Goal: Task Accomplishment & Management: Use online tool/utility

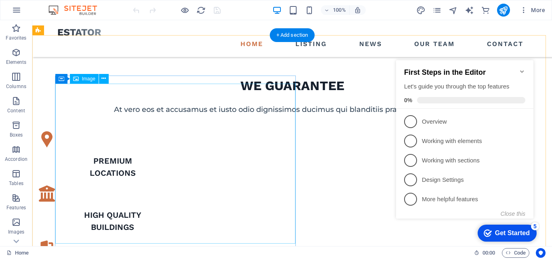
scroll to position [363, 0]
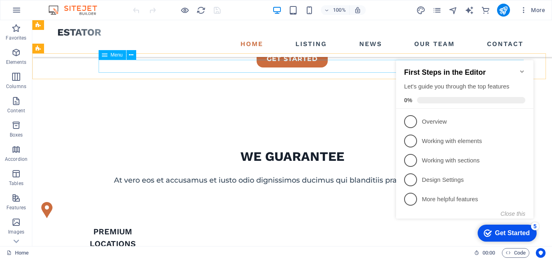
click at [240, 38] on nav "Home Listing News Our Team Contact" at bounding box center [292, 44] width 468 height 13
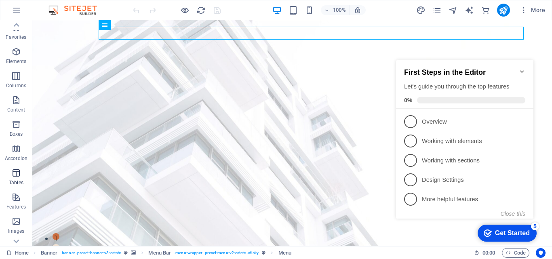
scroll to position [0, 0]
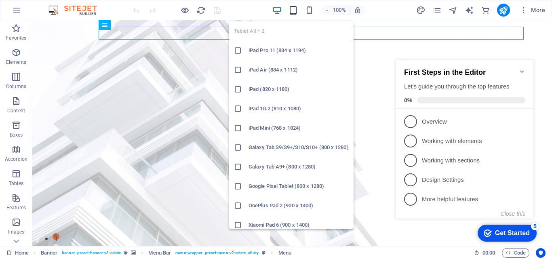
click at [291, 13] on icon "button" at bounding box center [292, 10] width 9 height 9
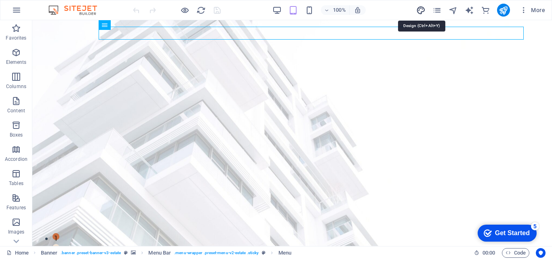
click at [0, 0] on icon "design" at bounding box center [0, 0] width 0 height 0
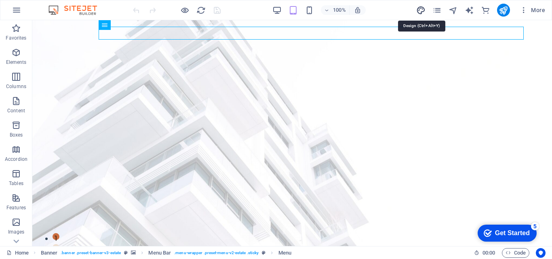
select select "px"
select select "500"
select select "px"
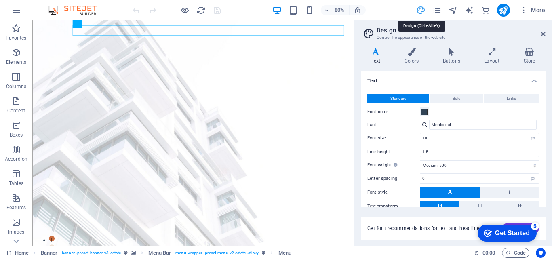
click at [0, 0] on icon "design" at bounding box center [0, 0] width 0 height 0
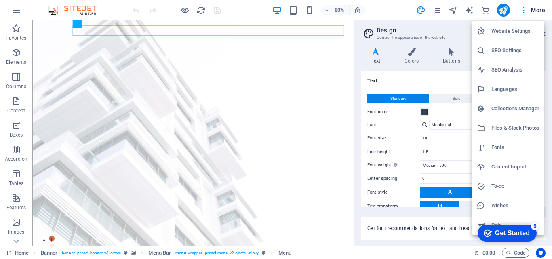
click at [533, 5] on div at bounding box center [276, 129] width 552 height 259
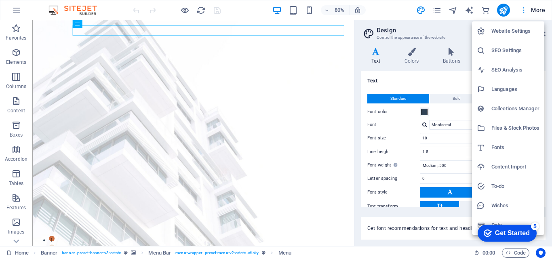
click at [533, 9] on div at bounding box center [276, 129] width 552 height 259
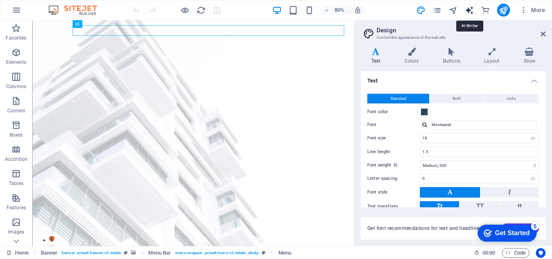
select select "English"
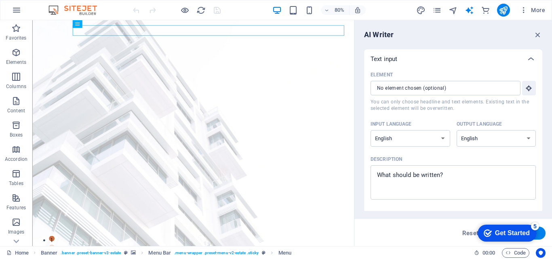
click at [433, 10] on icon "pages" at bounding box center [436, 10] width 9 height 9
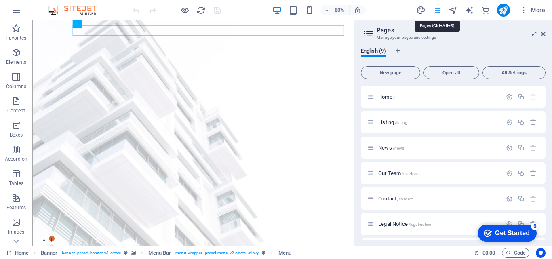
click at [433, 10] on icon "pages" at bounding box center [436, 10] width 9 height 9
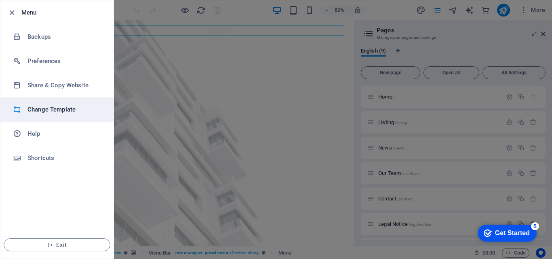
click at [59, 112] on h6 "Change Template" at bounding box center [64, 110] width 75 height 10
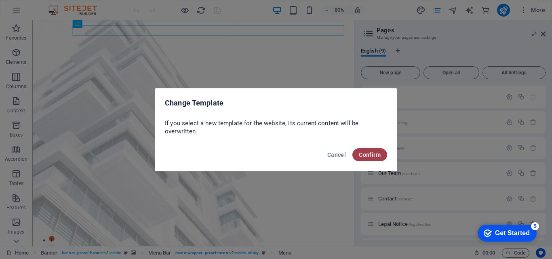
click at [359, 154] on span "Confirm" at bounding box center [370, 154] width 22 height 6
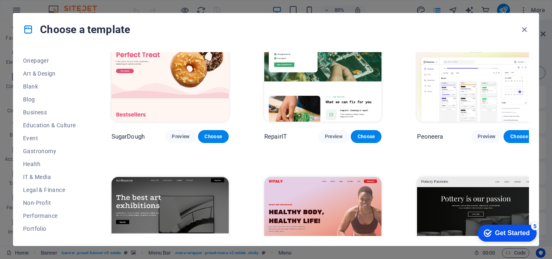
scroll to position [81, 0]
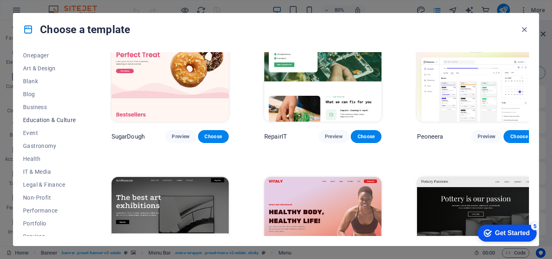
click at [61, 119] on span "Education & Culture" at bounding box center [49, 120] width 53 height 6
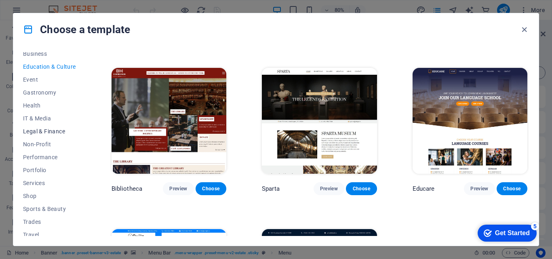
scroll to position [152, 0]
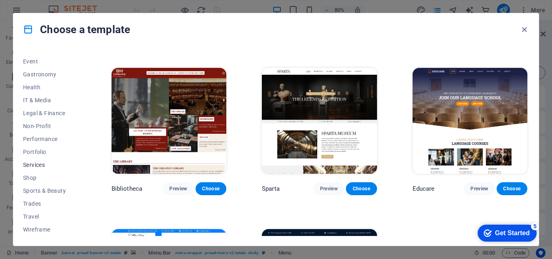
click at [33, 162] on span "Services" at bounding box center [49, 165] width 53 height 6
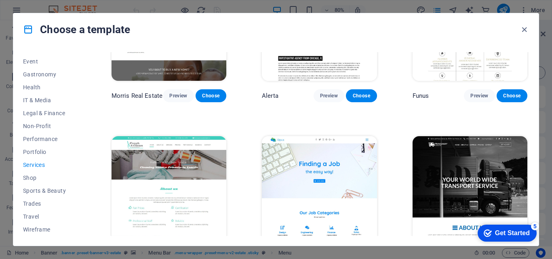
scroll to position [793, 0]
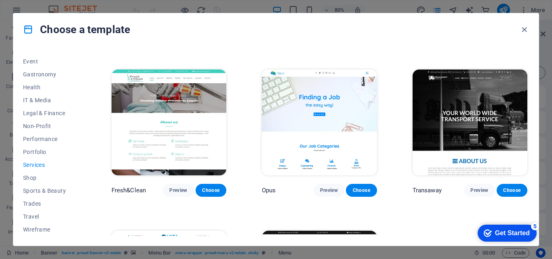
click at [451, 113] on img at bounding box center [469, 122] width 115 height 106
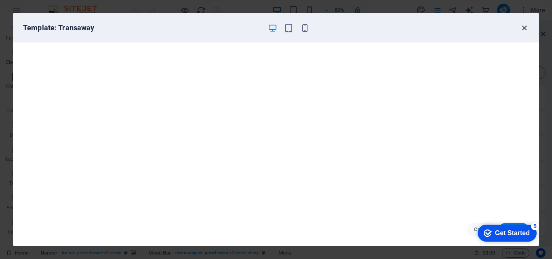
click at [521, 26] on icon "button" at bounding box center [523, 27] width 9 height 9
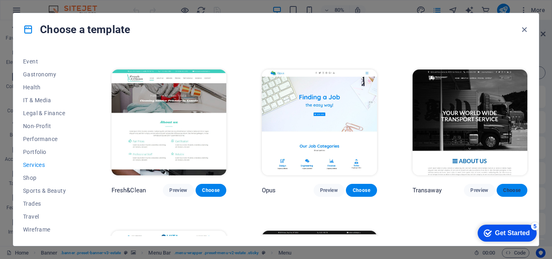
click at [508, 187] on span "Choose" at bounding box center [512, 190] width 18 height 6
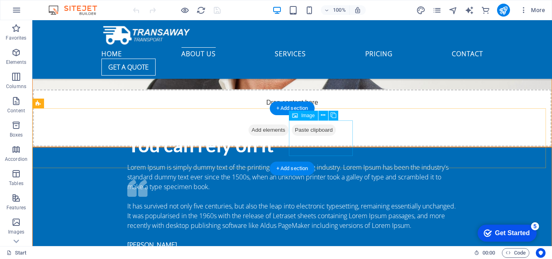
scroll to position [1252, 0]
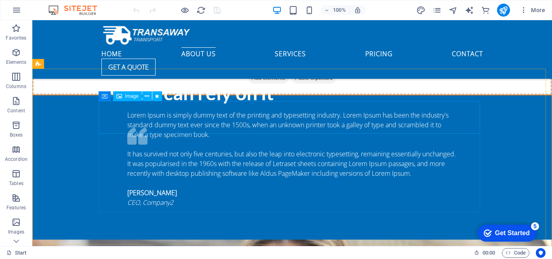
click at [130, 98] on span "Image" at bounding box center [131, 96] width 13 height 5
click at [130, 97] on span "Image" at bounding box center [131, 96] width 13 height 5
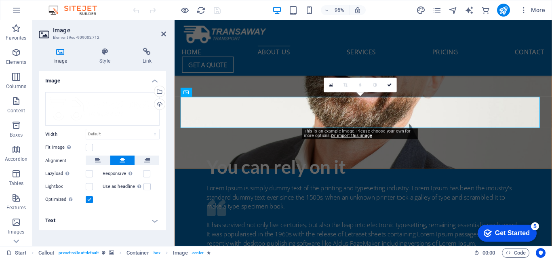
scroll to position [1482, 0]
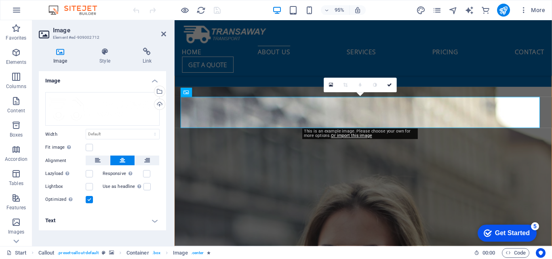
click at [62, 57] on h4 "Image" at bounding box center [62, 56] width 46 height 17
click at [59, 52] on icon at bounding box center [60, 52] width 43 height 8
click at [65, 100] on div "Drag files here, click to choose files or select files from Files or our free s…" at bounding box center [102, 109] width 114 height 34
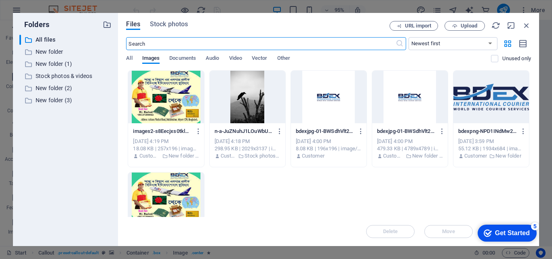
scroll to position [1746, 0]
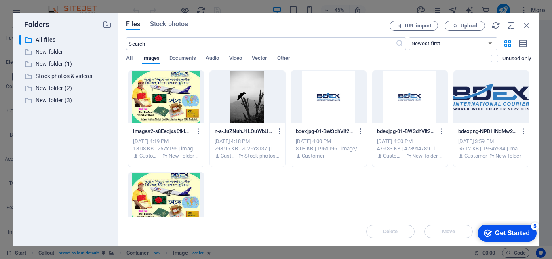
click at [500, 98] on div at bounding box center [491, 97] width 76 height 52
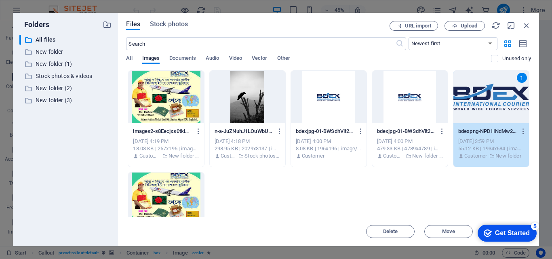
click at [506, 228] on div "checkmark Get Started 5" at bounding box center [506, 233] width 59 height 17
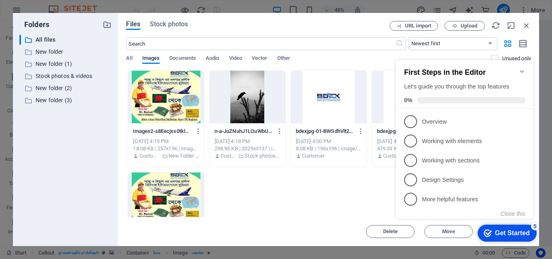
click at [497, 233] on div "Get Started" at bounding box center [512, 232] width 35 height 7
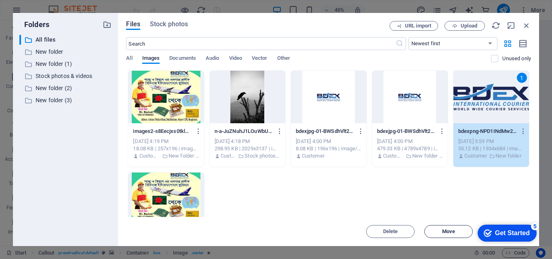
click at [444, 231] on span "Move" at bounding box center [448, 231] width 13 height 5
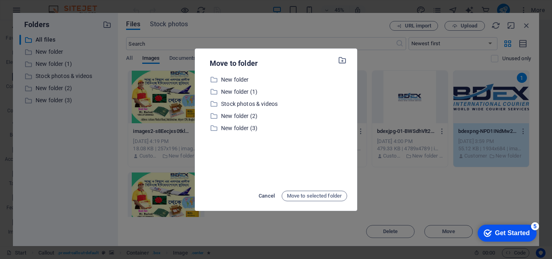
click at [266, 194] on span "Cancel" at bounding box center [266, 196] width 16 height 10
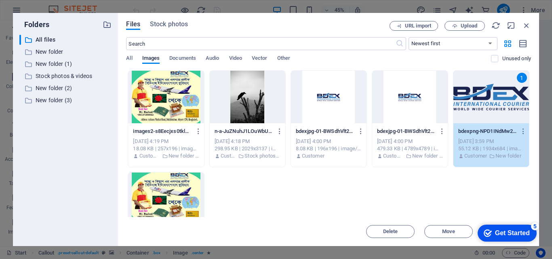
click at [487, 109] on div "1" at bounding box center [491, 97] width 76 height 52
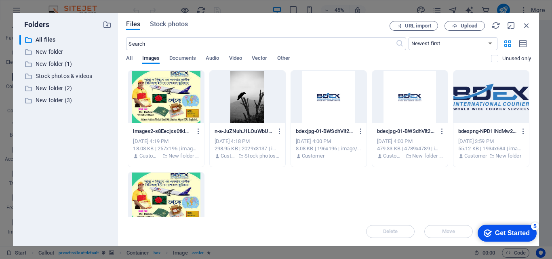
click at [487, 109] on div at bounding box center [491, 97] width 76 height 52
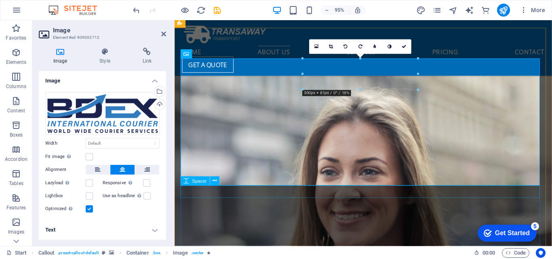
scroll to position [1604, 0]
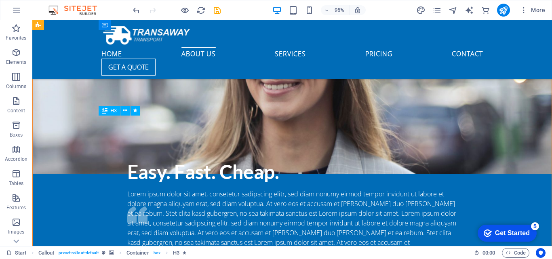
scroll to position [1385, 0]
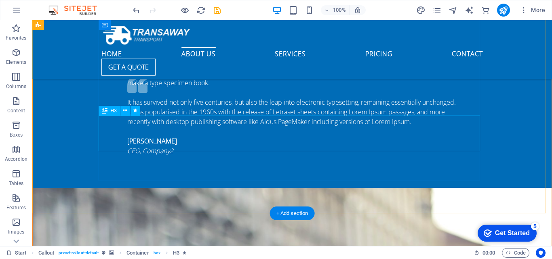
scroll to position [1609, 0]
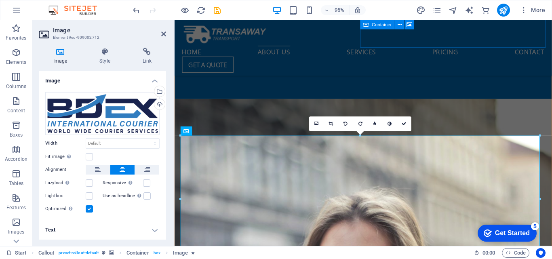
scroll to position [1482, 0]
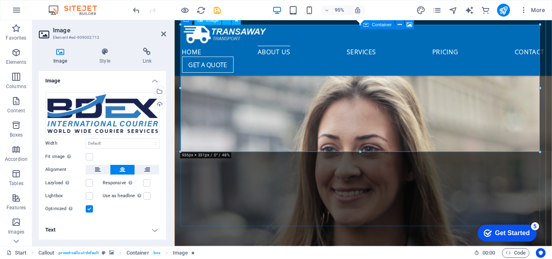
scroll to position [1603, 0]
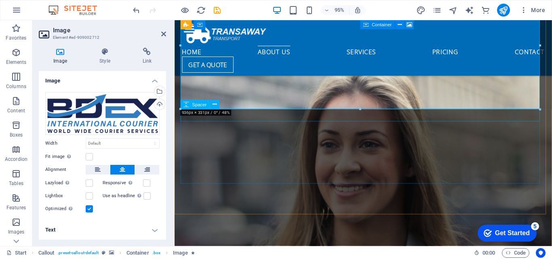
select select "rem"
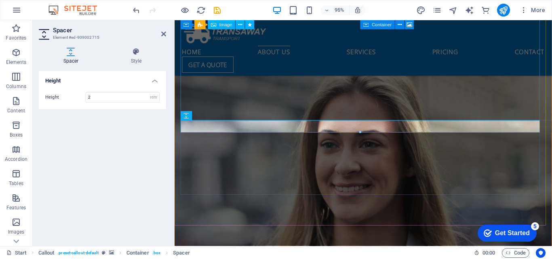
scroll to position [1591, 0]
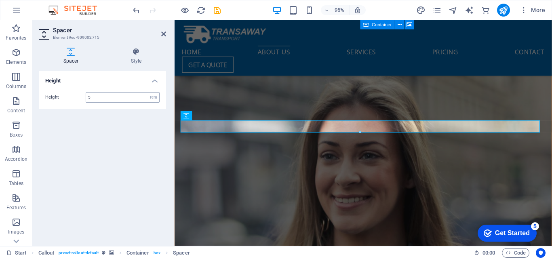
type input "5"
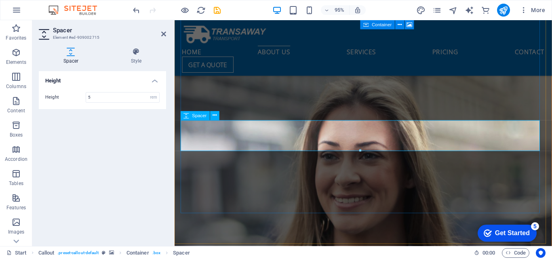
click at [213, 117] on icon at bounding box center [215, 115] width 4 height 8
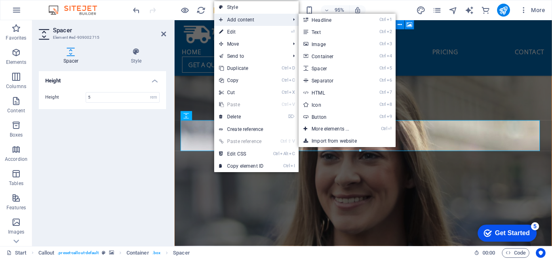
click at [264, 18] on span "Add content" at bounding box center [250, 20] width 72 height 12
click at [332, 32] on link "Ctrl 2 Text" at bounding box center [331, 32] width 67 height 12
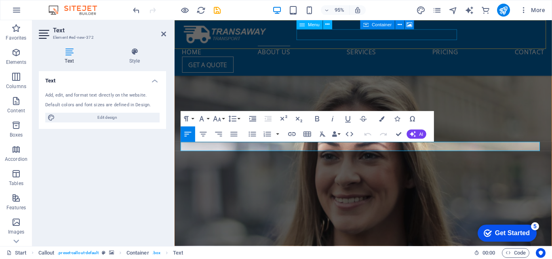
scroll to position [1601, 0]
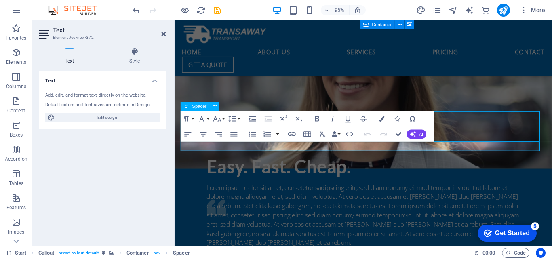
scroll to position [1371, 0]
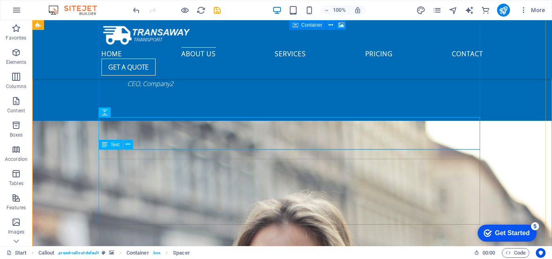
click at [125, 147] on button at bounding box center [128, 145] width 10 height 10
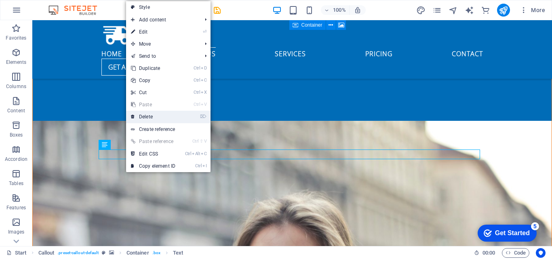
click at [160, 116] on link "⌦ Delete" at bounding box center [153, 117] width 54 height 12
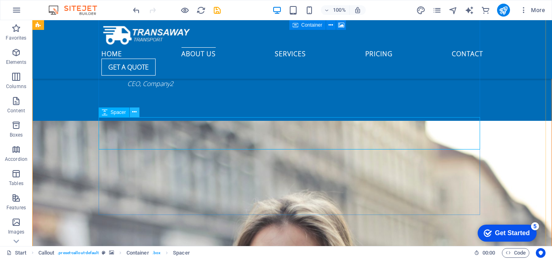
click at [133, 113] on icon at bounding box center [134, 112] width 4 height 8
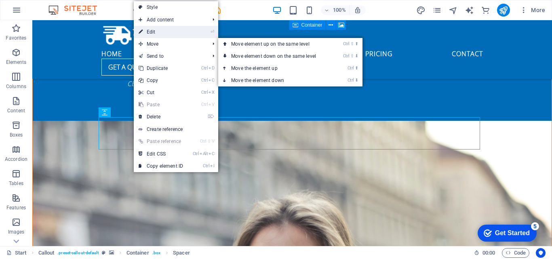
click at [175, 36] on link "⏎ Edit" at bounding box center [161, 32] width 54 height 12
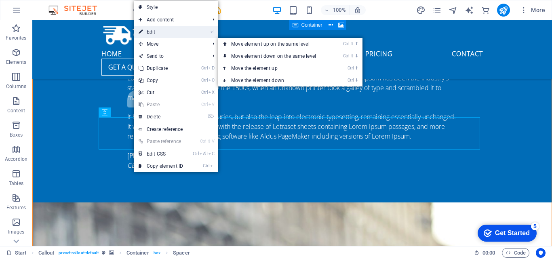
select select "rem"
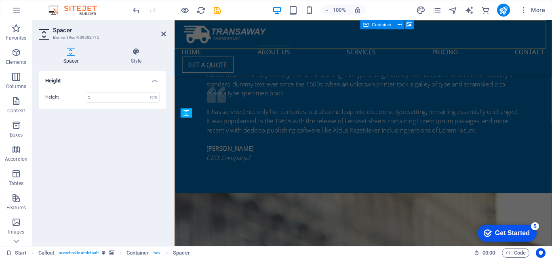
scroll to position [1594, 0]
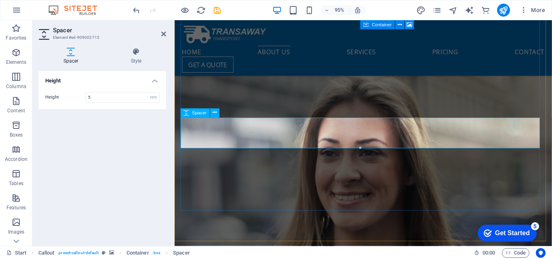
click at [213, 113] on icon at bounding box center [215, 113] width 4 height 8
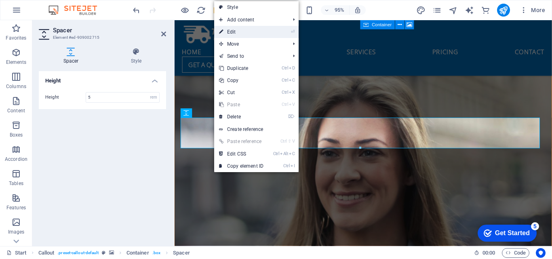
click at [247, 33] on link "⏎ Edit" at bounding box center [241, 32] width 54 height 12
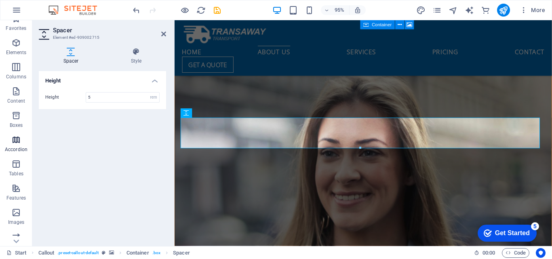
scroll to position [0, 0]
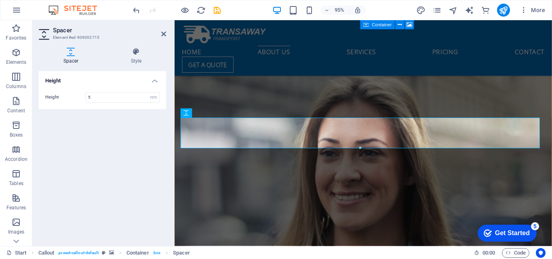
click at [85, 79] on h4 "Height" at bounding box center [102, 78] width 127 height 15
click at [67, 51] on icon at bounding box center [71, 52] width 64 height 8
click at [14, 55] on icon "button" at bounding box center [16, 53] width 10 height 10
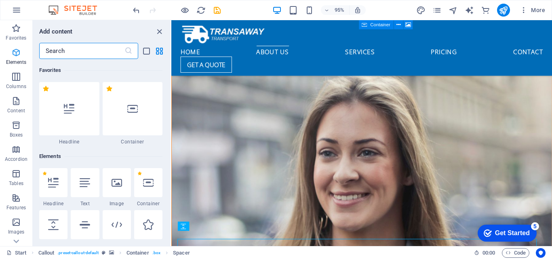
scroll to position [1467, 0]
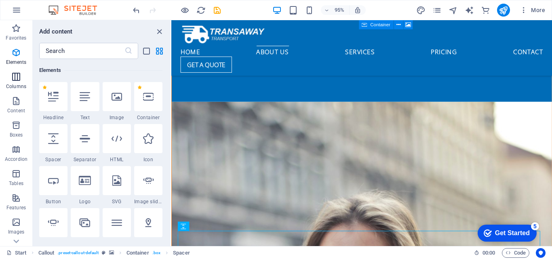
click at [16, 76] on icon "button" at bounding box center [16, 77] width 10 height 10
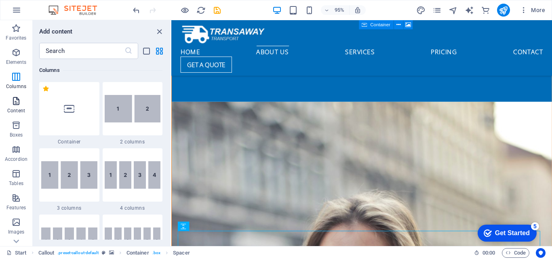
click at [13, 117] on button "Content" at bounding box center [16, 105] width 32 height 24
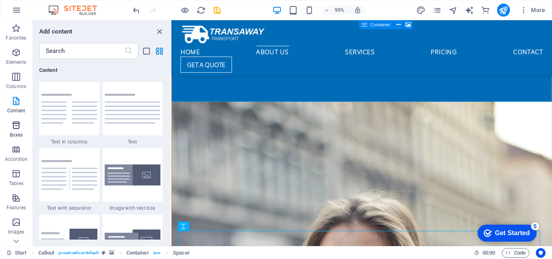
click at [14, 132] on p "Boxes" at bounding box center [16, 135] width 13 height 6
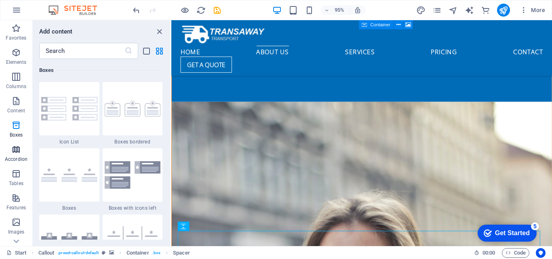
click at [14, 150] on icon "button" at bounding box center [16, 150] width 10 height 10
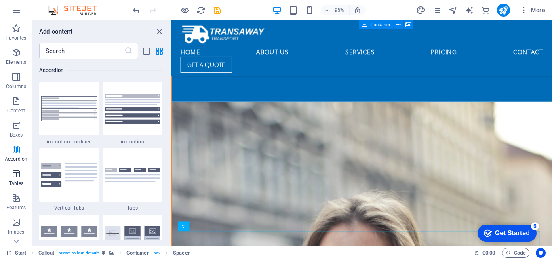
click at [17, 179] on span "Tables" at bounding box center [16, 178] width 32 height 19
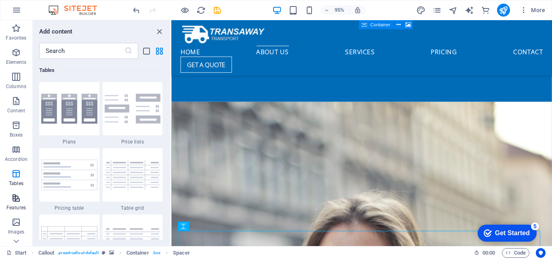
click at [17, 197] on icon "button" at bounding box center [16, 198] width 10 height 10
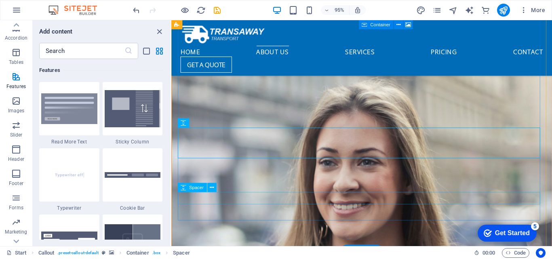
scroll to position [1588, 0]
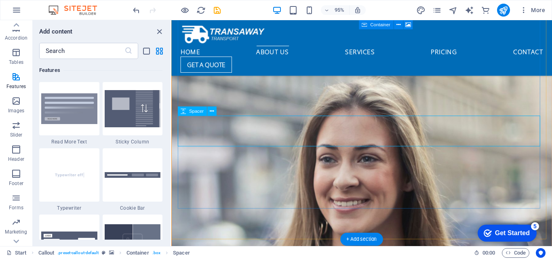
click at [215, 113] on button at bounding box center [211, 111] width 9 height 9
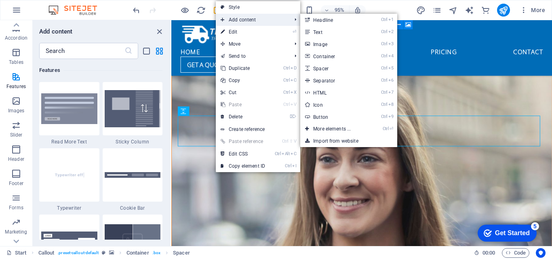
click at [253, 23] on span "Add content" at bounding box center [252, 20] width 72 height 12
click at [333, 29] on link "Ctrl 2 Text" at bounding box center [333, 32] width 67 height 12
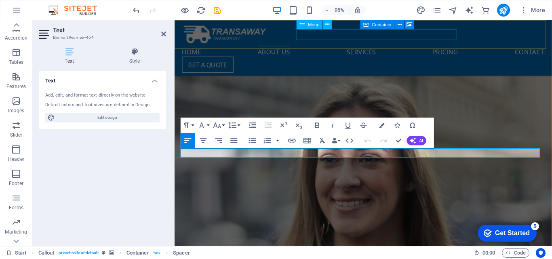
scroll to position [1594, 0]
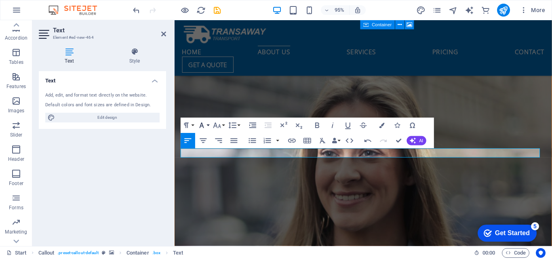
click at [206, 127] on icon "button" at bounding box center [201, 125] width 9 height 9
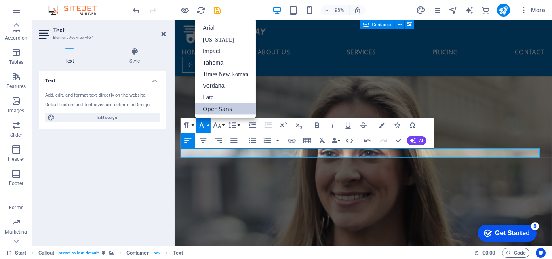
scroll to position [0, 0]
click at [220, 72] on link "Times New Roman" at bounding box center [225, 74] width 61 height 12
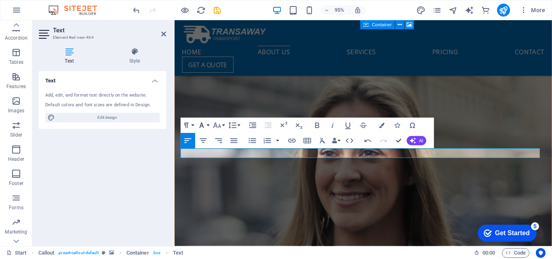
click at [206, 124] on button "Font Family" at bounding box center [203, 125] width 15 height 15
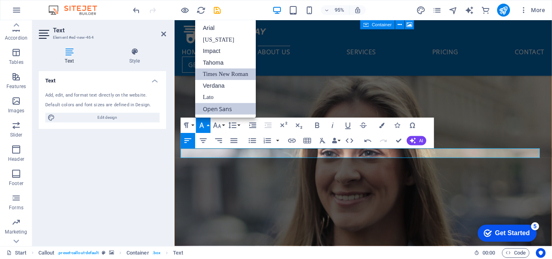
click at [222, 72] on link "Times New Roman" at bounding box center [225, 74] width 61 height 12
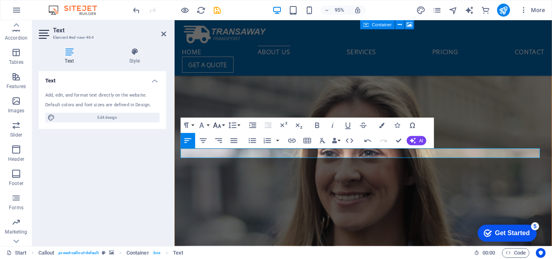
click at [217, 128] on icon "button" at bounding box center [217, 124] width 8 height 5
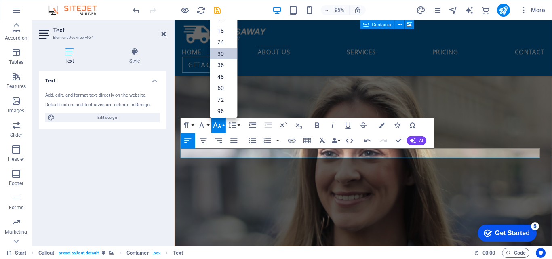
scroll to position [65, 0]
click at [220, 108] on link "96" at bounding box center [223, 108] width 27 height 11
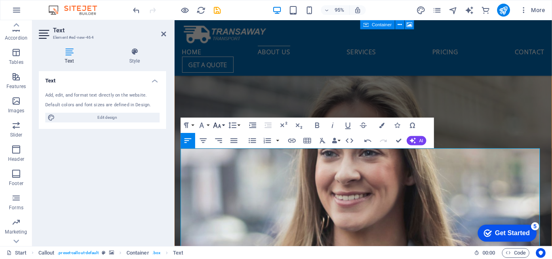
click at [220, 124] on icon "button" at bounding box center [216, 125] width 9 height 9
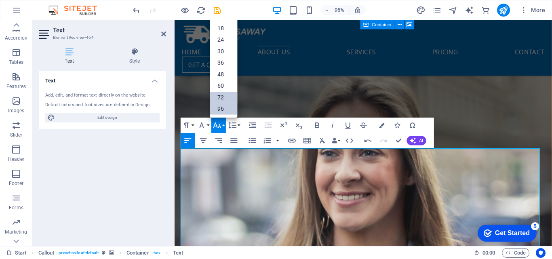
click at [220, 100] on link "72" at bounding box center [223, 97] width 27 height 12
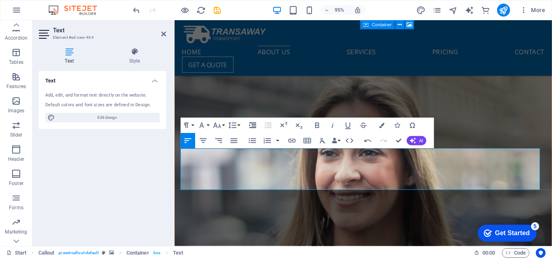
click at [252, 126] on icon "button" at bounding box center [252, 125] width 9 height 9
click at [235, 139] on icon "button" at bounding box center [233, 140] width 9 height 9
click at [246, 140] on button "Unordered List" at bounding box center [252, 140] width 15 height 15
click at [232, 141] on icon "button" at bounding box center [233, 140] width 9 height 9
click at [249, 140] on icon "button" at bounding box center [252, 140] width 9 height 9
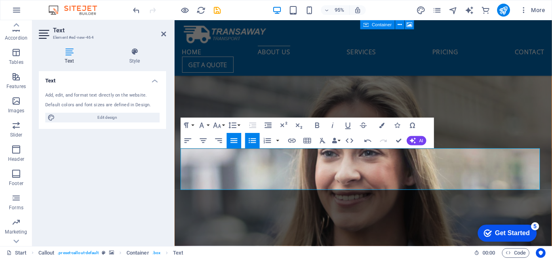
click at [252, 143] on icon "button" at bounding box center [252, 140] width 9 height 9
click at [252, 127] on icon "button" at bounding box center [252, 125] width 9 height 9
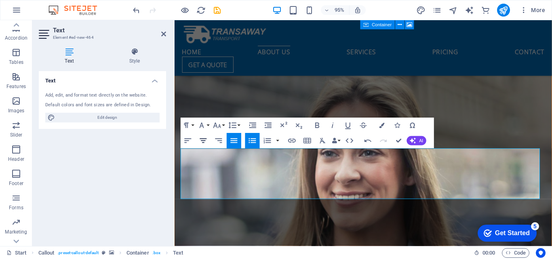
click at [199, 141] on icon "button" at bounding box center [203, 140] width 9 height 9
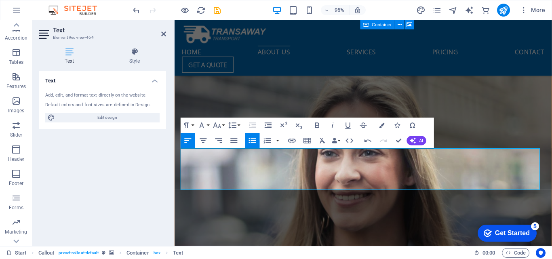
click at [255, 141] on icon "button" at bounding box center [252, 140] width 9 height 9
click at [201, 145] on button "Align Center" at bounding box center [203, 140] width 15 height 15
click at [319, 125] on icon "button" at bounding box center [317, 125] width 9 height 9
copy strong "BDEx International Courier"
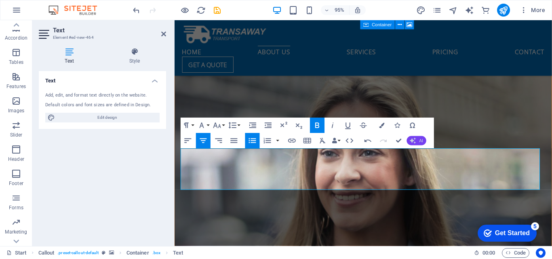
click at [421, 142] on span "AI" at bounding box center [421, 140] width 4 height 4
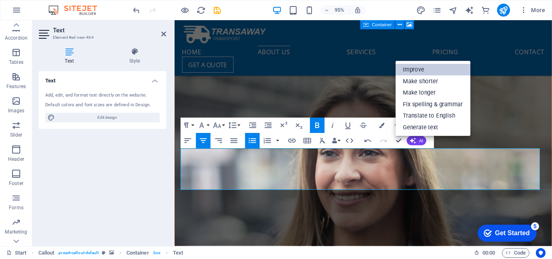
click at [427, 70] on link "Improve" at bounding box center [432, 70] width 75 height 12
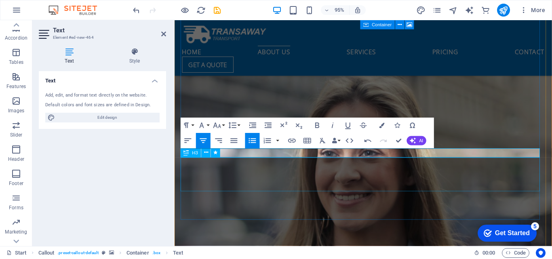
drag, startPoint x: 427, startPoint y: 160, endPoint x: 336, endPoint y: 164, distance: 91.8
click at [320, 124] on icon "button" at bounding box center [317, 125] width 9 height 9
click at [220, 126] on icon "button" at bounding box center [216, 125] width 9 height 9
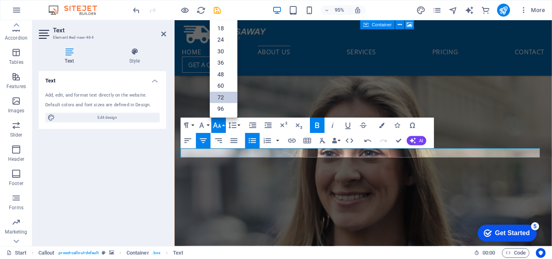
click at [225, 94] on link "72" at bounding box center [223, 97] width 27 height 12
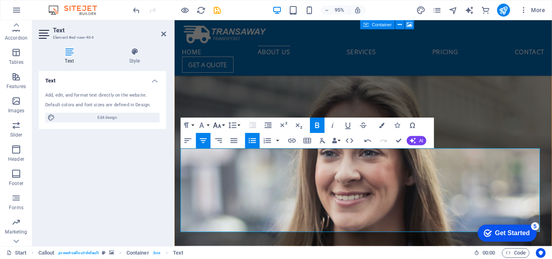
click at [220, 125] on icon "button" at bounding box center [216, 125] width 9 height 9
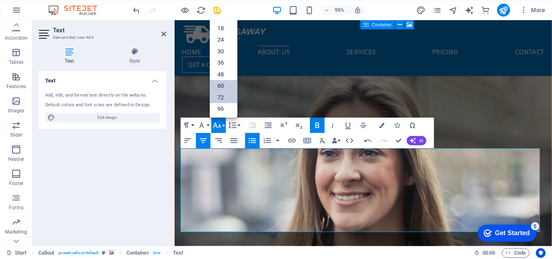
click at [223, 88] on link "60" at bounding box center [223, 86] width 27 height 12
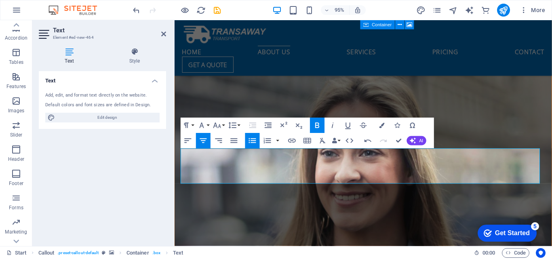
click at [318, 126] on icon "button" at bounding box center [317, 125] width 9 height 9
click at [208, 125] on button "Font Family" at bounding box center [203, 125] width 15 height 15
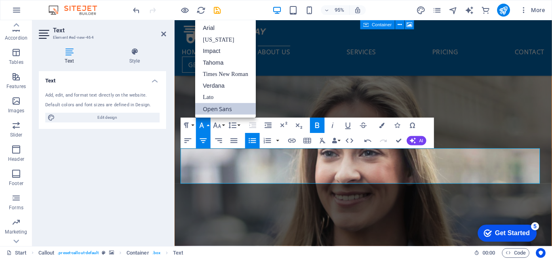
scroll to position [0, 0]
click at [222, 73] on link "Times New Roman" at bounding box center [225, 74] width 61 height 12
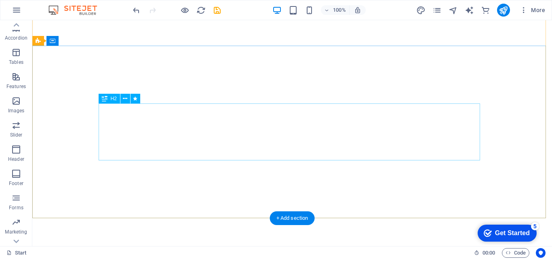
scroll to position [28, 0]
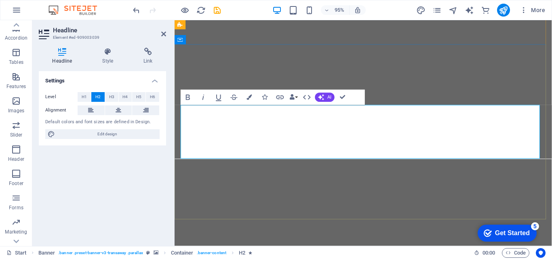
drag, startPoint x: 246, startPoint y: 118, endPoint x: 312, endPoint y: 121, distance: 66.7
click at [192, 95] on icon "button" at bounding box center [187, 96] width 9 height 9
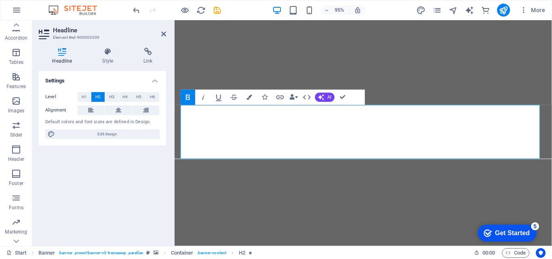
click at [190, 98] on icon "button" at bounding box center [187, 96] width 9 height 9
drag, startPoint x: 246, startPoint y: 122, endPoint x: 508, endPoint y: 151, distance: 263.0
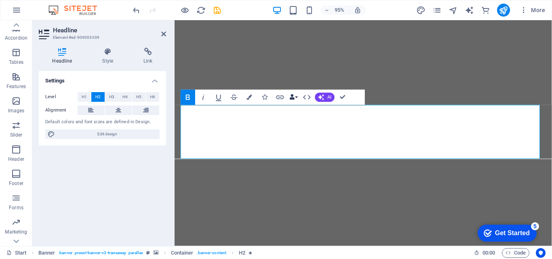
click at [297, 95] on button "Data Bindings" at bounding box center [293, 97] width 11 height 15
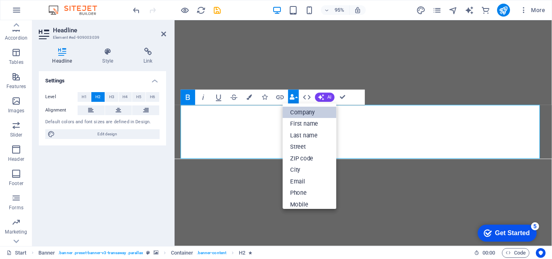
click at [298, 114] on link "Company" at bounding box center [310, 112] width 54 height 12
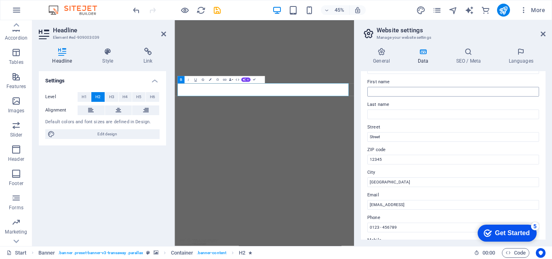
scroll to position [0, 0]
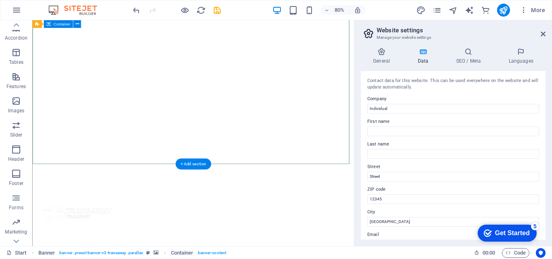
scroll to position [162, 0]
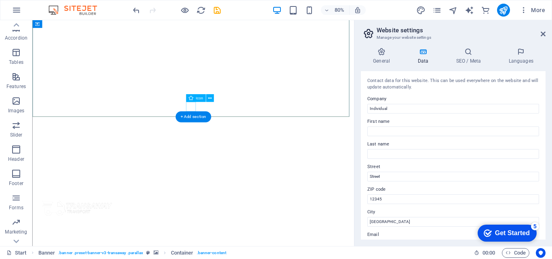
click at [235, 126] on figure at bounding box center [233, 128] width 12 height 12
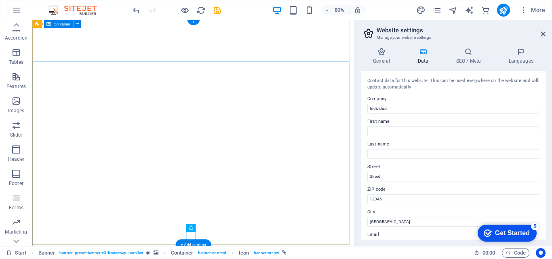
scroll to position [0, 0]
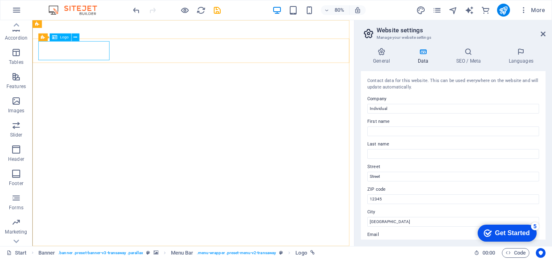
click at [62, 37] on span "Logo" at bounding box center [64, 38] width 8 height 4
select select "px"
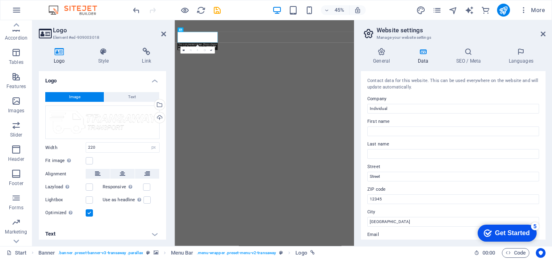
click at [77, 93] on span "Image" at bounding box center [74, 97] width 11 height 10
click at [76, 97] on span "Image" at bounding box center [74, 97] width 11 height 10
click at [91, 113] on div "Drag files here, click to choose files or select files from Files or our free s…" at bounding box center [102, 122] width 114 height 34
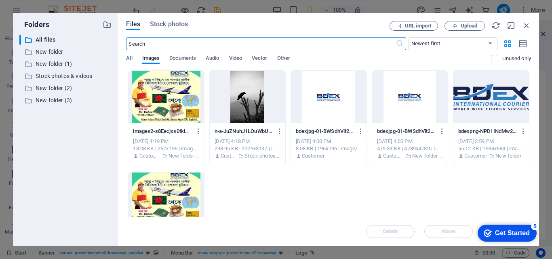
click at [468, 91] on div at bounding box center [491, 97] width 76 height 52
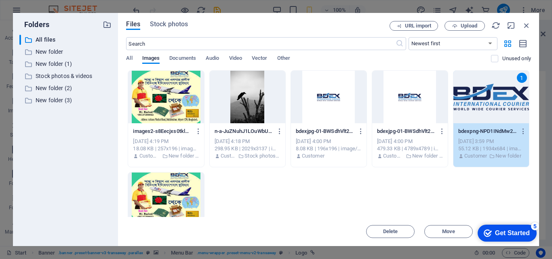
click at [483, 105] on div "1" at bounding box center [491, 97] width 76 height 52
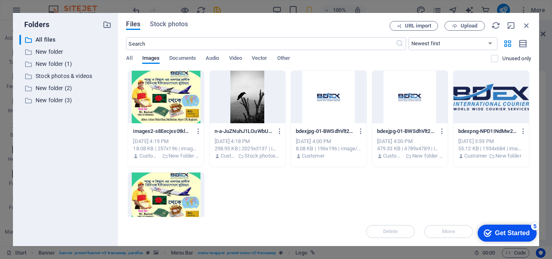
click at [483, 105] on div at bounding box center [491, 97] width 76 height 52
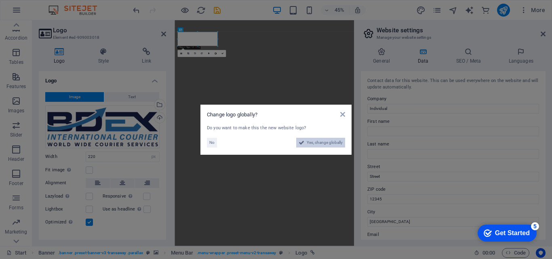
click at [313, 142] on span "Yes, change globally" at bounding box center [324, 143] width 36 height 10
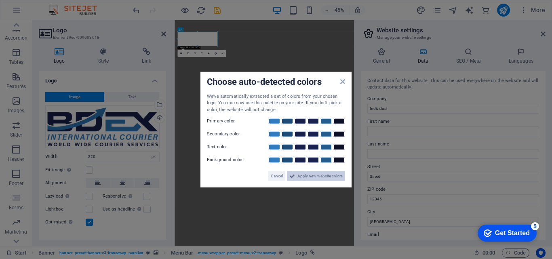
click at [299, 175] on span "Apply new website colors" at bounding box center [319, 176] width 45 height 10
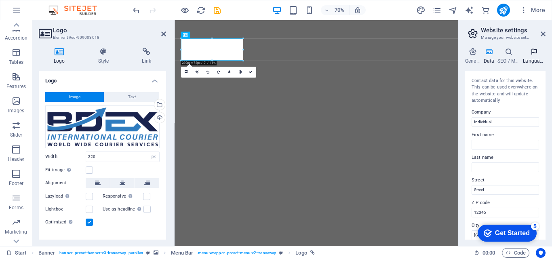
drag, startPoint x: 355, startPoint y: 61, endPoint x: 545, endPoint y: 62, distance: 190.2
click at [545, 62] on aside "Website settings Manage your website settings General Data SEO / Meta Languages…" at bounding box center [505, 133] width 94 height 226
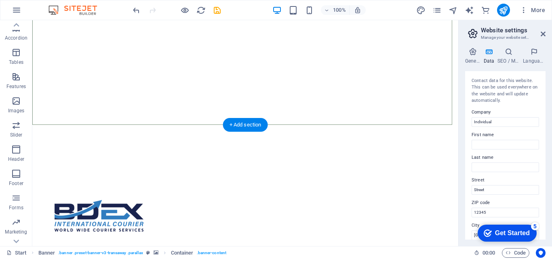
scroll to position [162, 0]
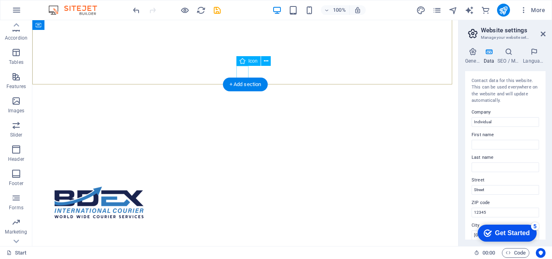
click at [240, 72] on figure at bounding box center [245, 72] width 12 height 12
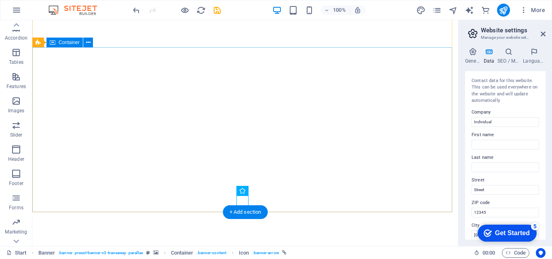
scroll to position [0, 0]
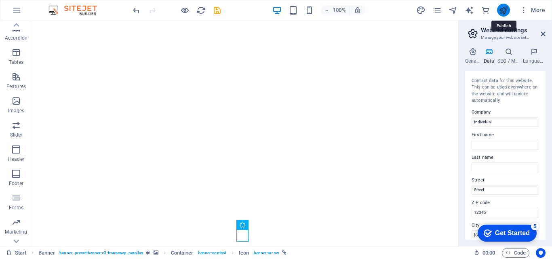
click at [502, 8] on icon "publish" at bounding box center [502, 10] width 9 height 9
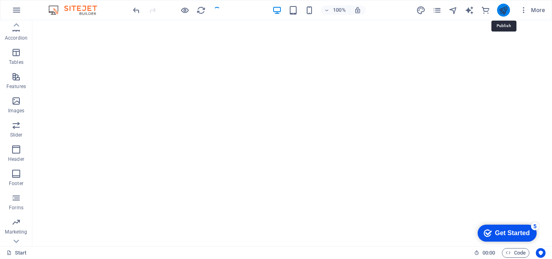
click at [502, 8] on icon "publish" at bounding box center [502, 10] width 9 height 9
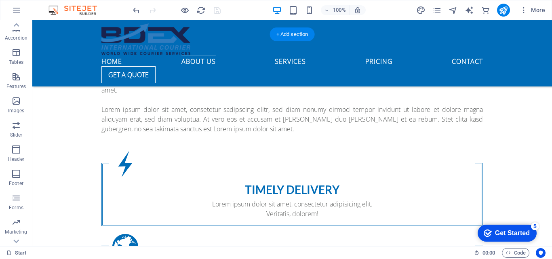
scroll to position [432, 0]
